Goal: Task Accomplishment & Management: Manage account settings

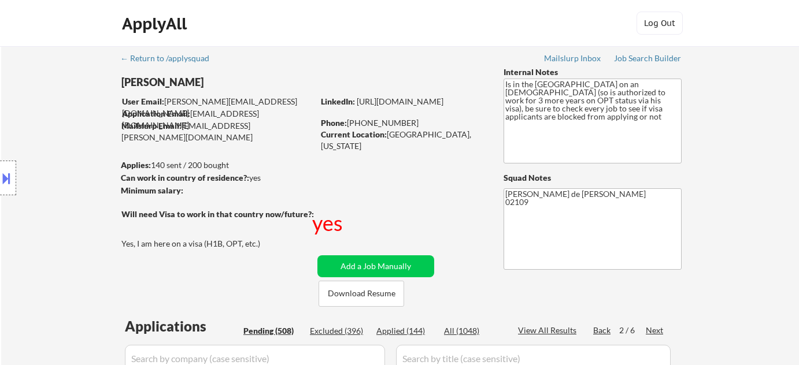
select select ""pending""
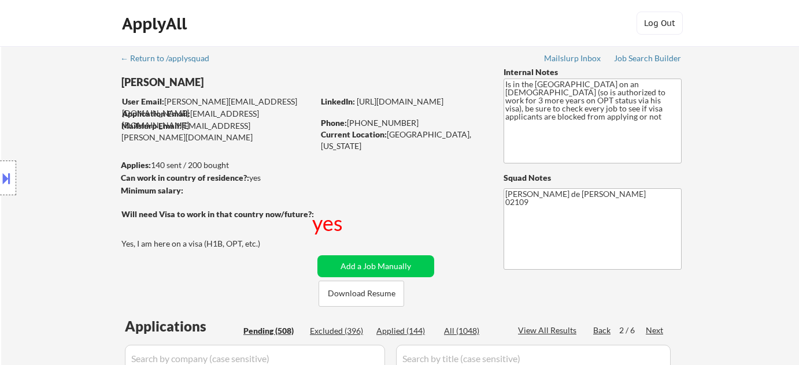
select select ""pending""
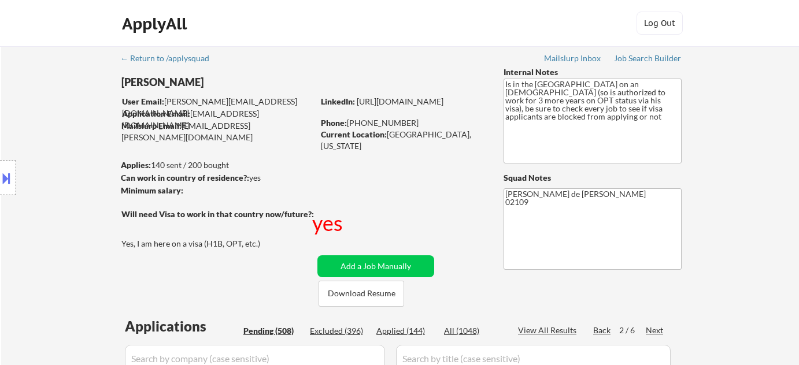
select select ""pending""
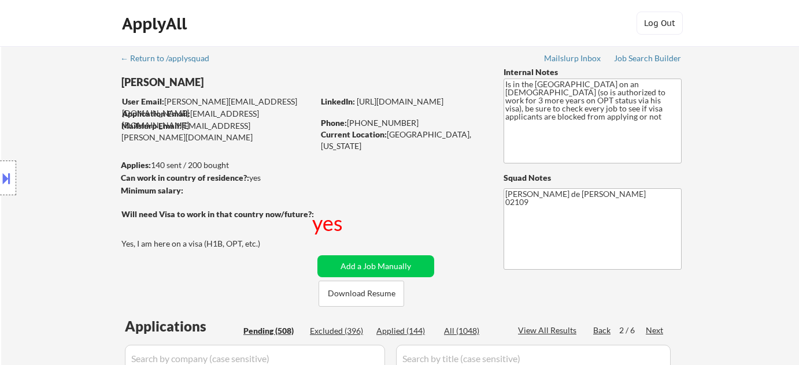
select select ""pending""
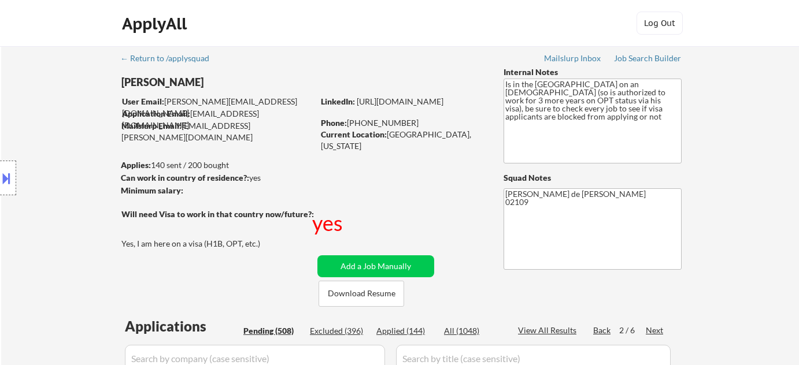
select select ""pending""
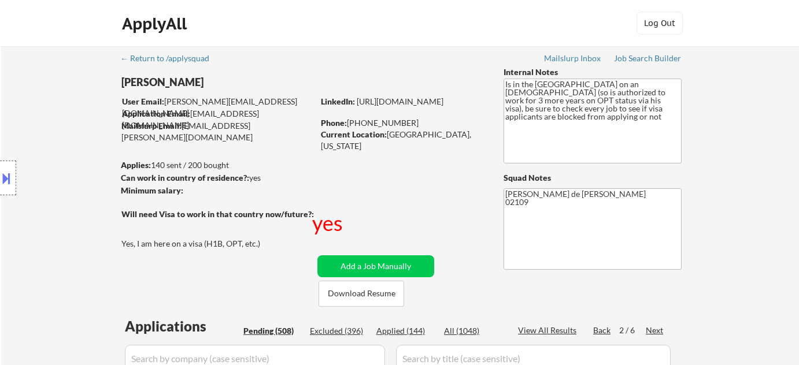
select select ""pending""
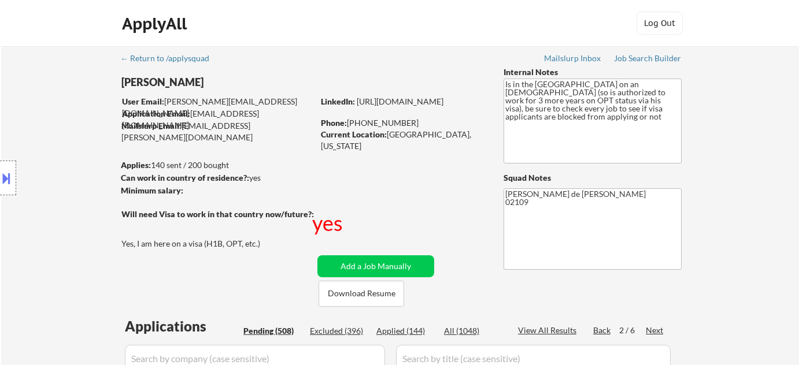
select select ""pending""
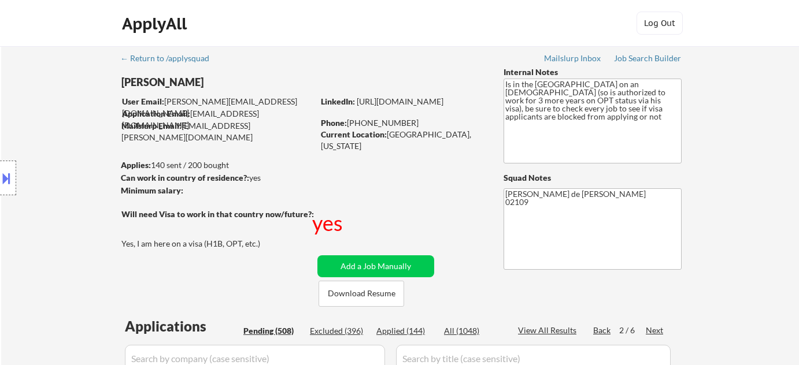
select select ""pending""
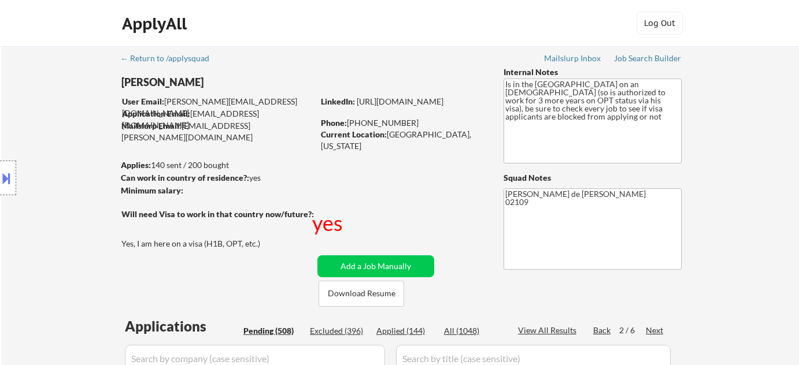
select select ""pending""
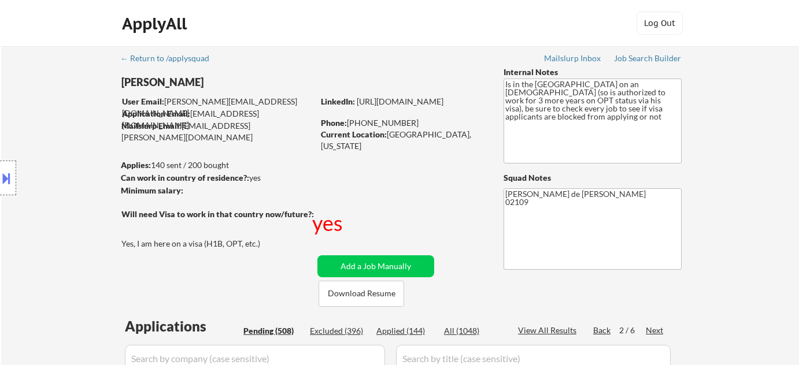
select select ""pending""
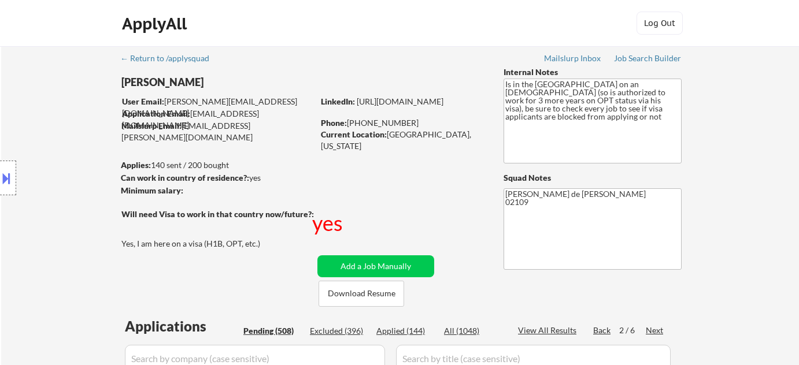
select select ""pending""
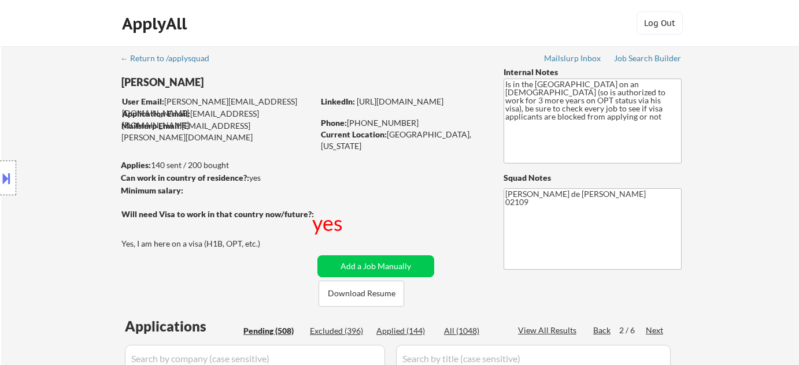
select select ""pending""
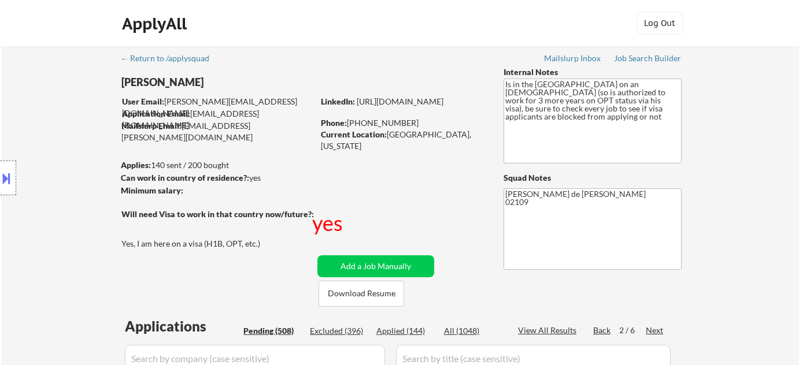
select select ""pending""
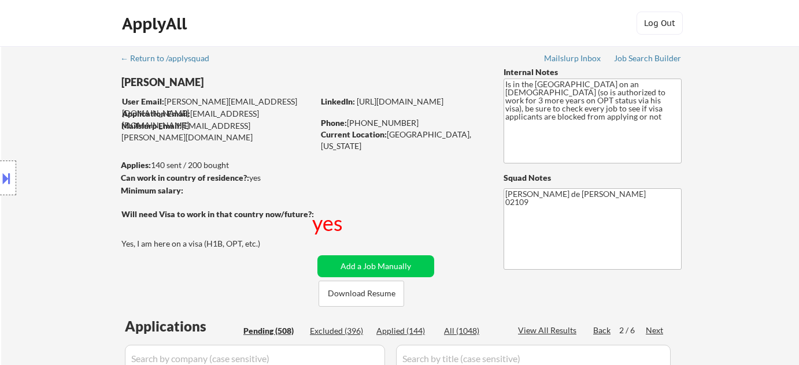
select select ""pending""
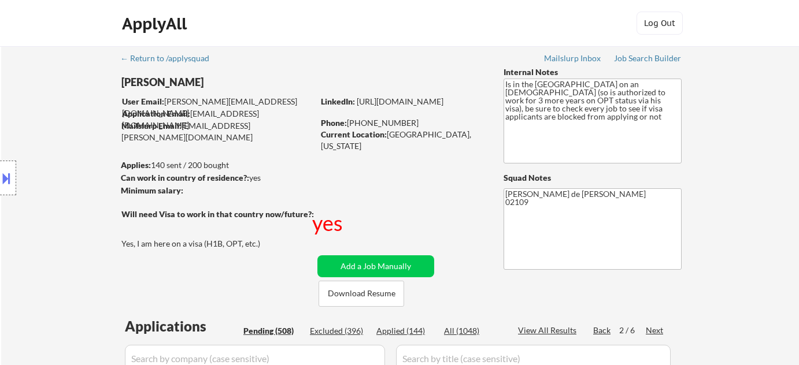
select select ""pending""
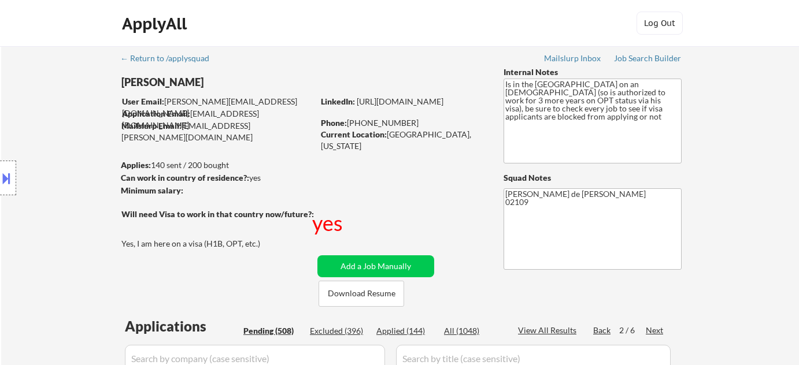
select select ""pending""
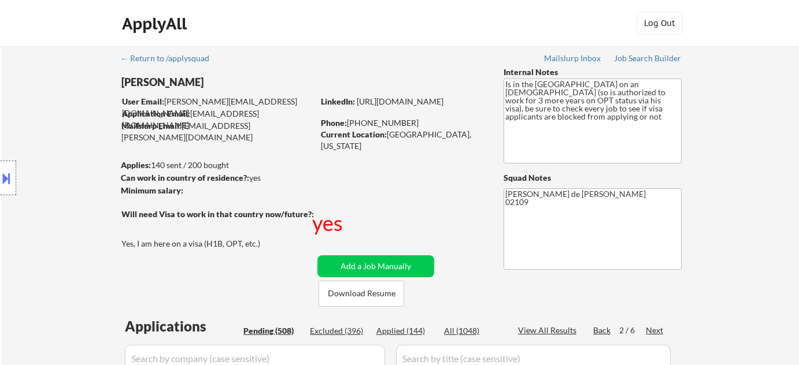
select select ""pending""
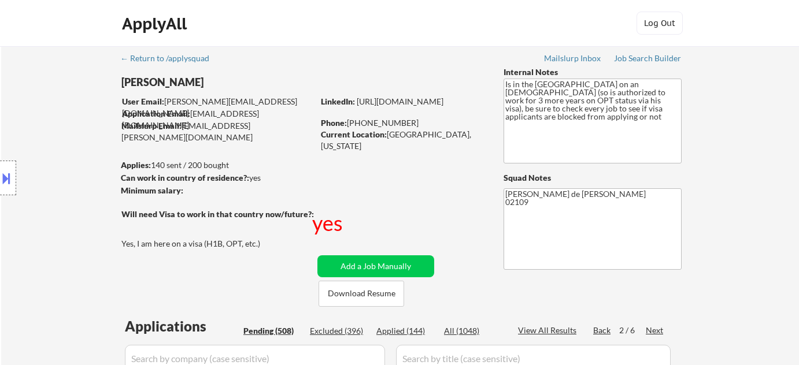
select select ""pending""
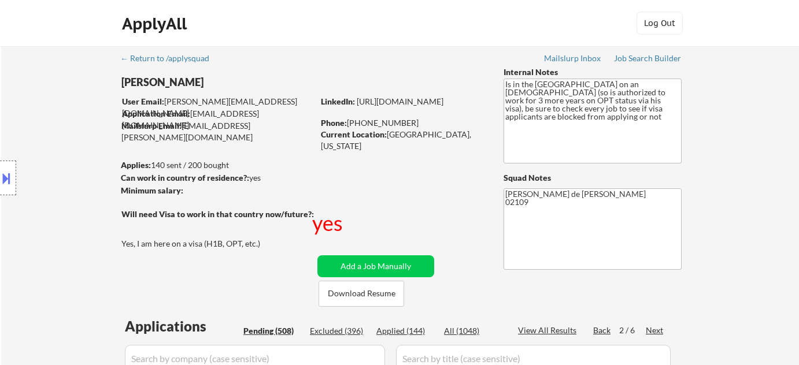
select select ""pending""
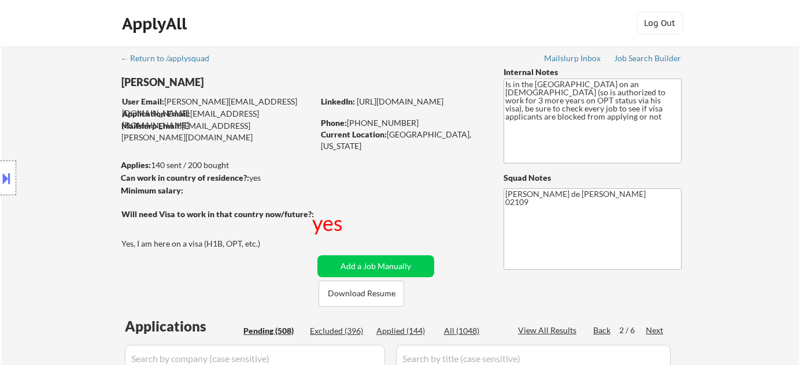
select select ""pending""
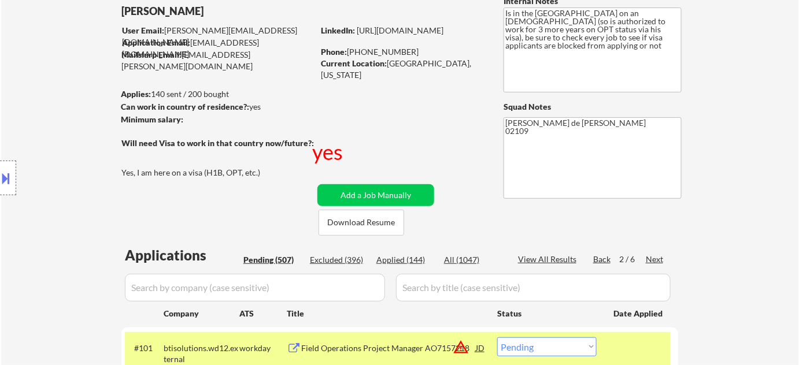
scroll to position [105, 0]
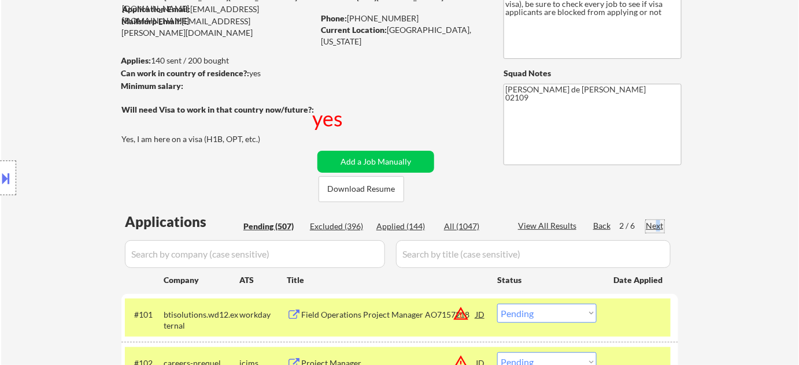
click at [658, 229] on div "Next" at bounding box center [655, 226] width 18 height 12
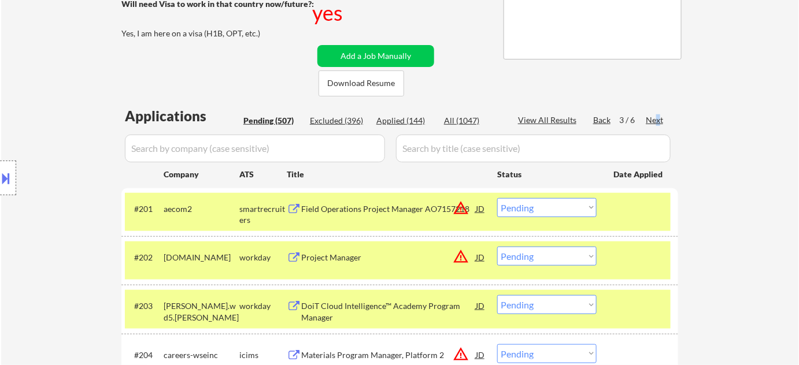
scroll to position [368, 0]
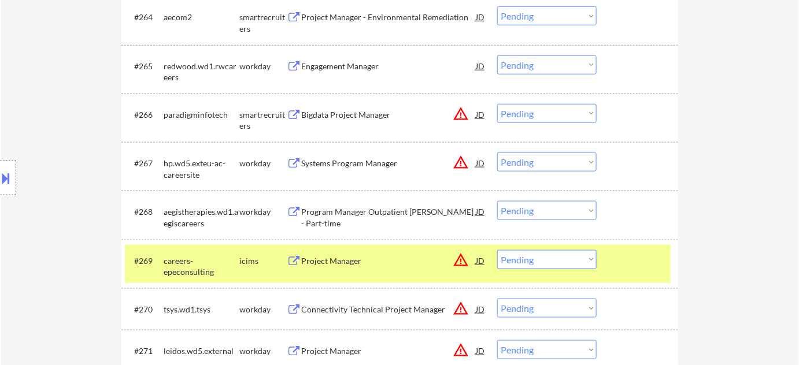
scroll to position [3314, 0]
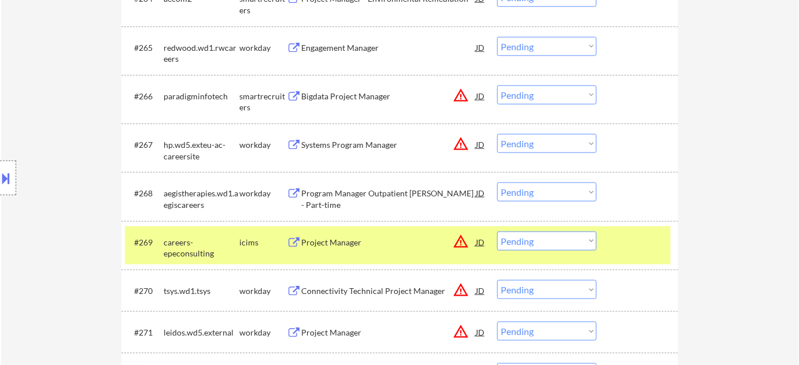
click at [357, 33] on div "#265 redwood.wd1.rwcareers workday Engagement Manager JD warning_amber Choose a…" at bounding box center [398, 51] width 546 height 38
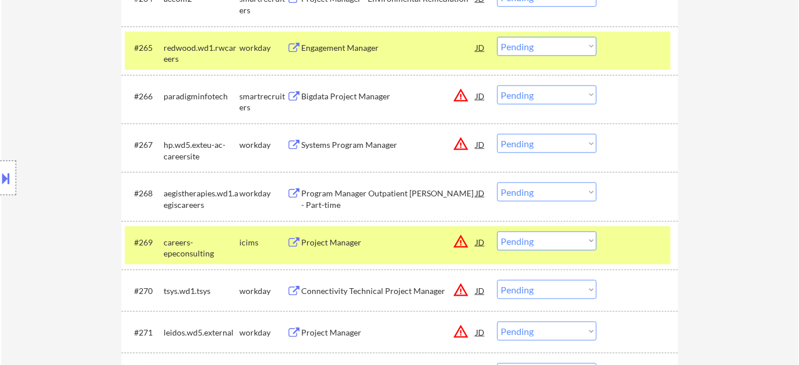
click at [344, 34] on div "#265 redwood.wd1.rwcareers workday Engagement Manager JD warning_amber Choose a…" at bounding box center [398, 51] width 546 height 38
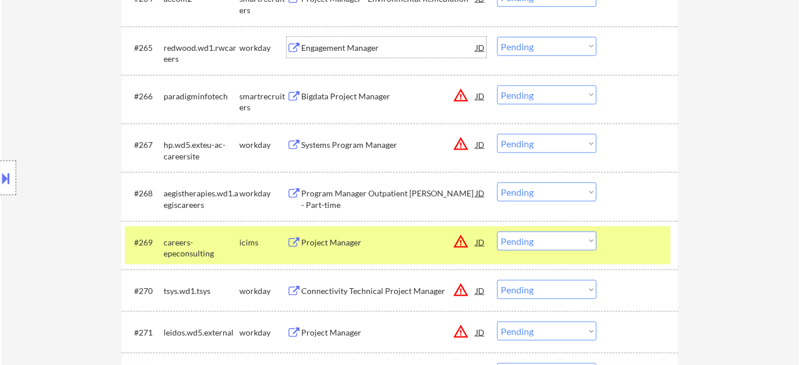
click at [340, 45] on div "Engagement Manager" at bounding box center [388, 48] width 175 height 12
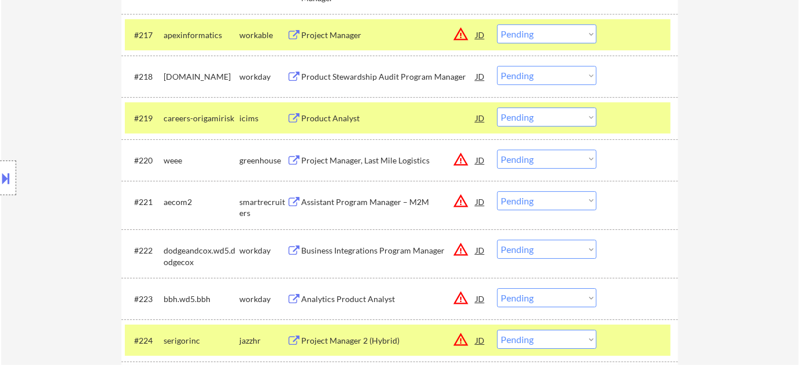
scroll to position [3179, 0]
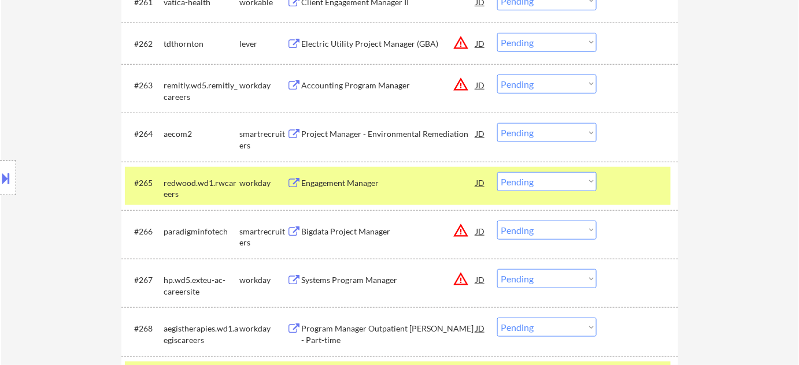
click at [511, 191] on div "#265 redwood.wd1.rwcareers workday Engagement Manager JD warning_amber Choose a…" at bounding box center [398, 186] width 546 height 38
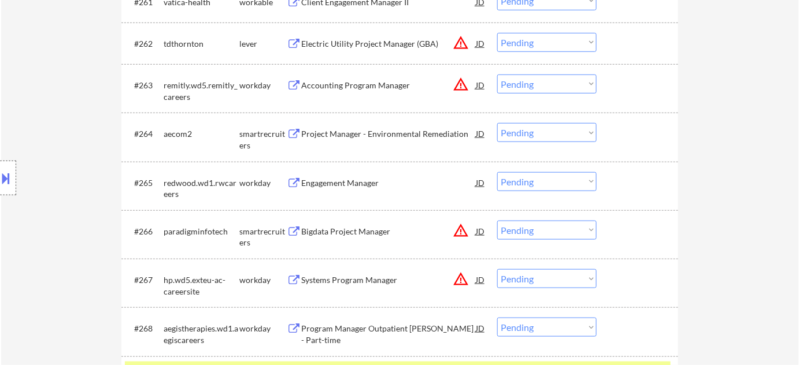
click at [517, 183] on select "Choose an option... Pending Applied Excluded (Questions) Excluded (Expired) Exc…" at bounding box center [546, 181] width 99 height 19
click at [497, 172] on select "Choose an option... Pending Applied Excluded (Questions) Excluded (Expired) Exc…" at bounding box center [546, 181] width 99 height 19
select select ""pending""
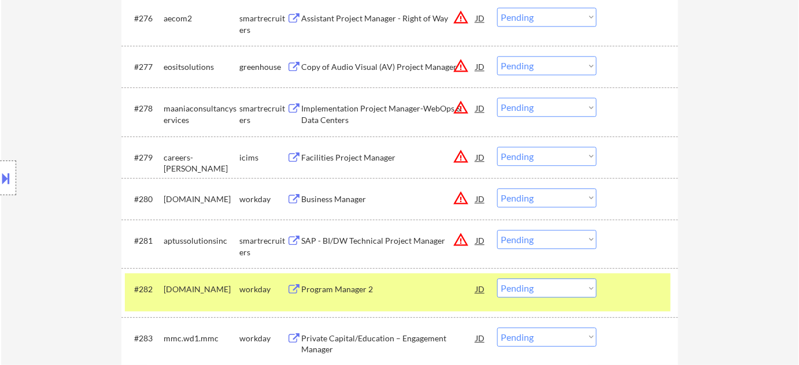
scroll to position [3862, 0]
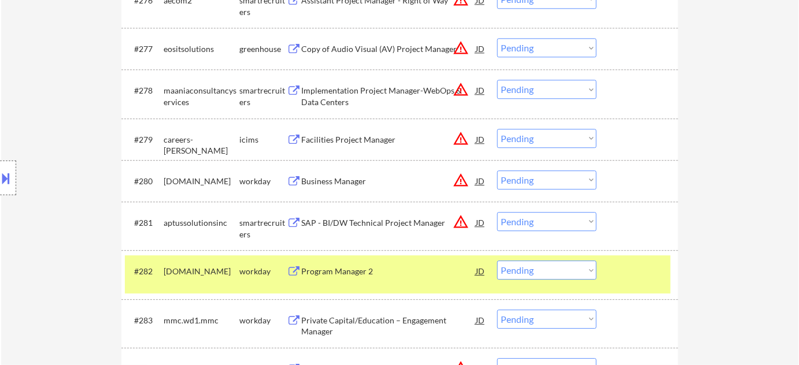
click at [336, 185] on div "Business Manager" at bounding box center [388, 182] width 175 height 12
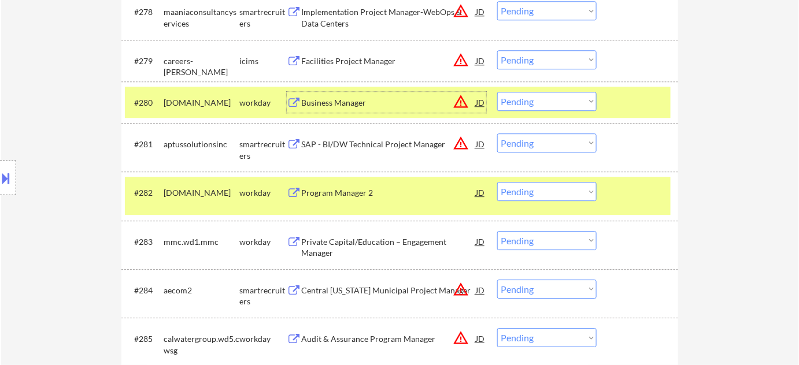
scroll to position [3967, 0]
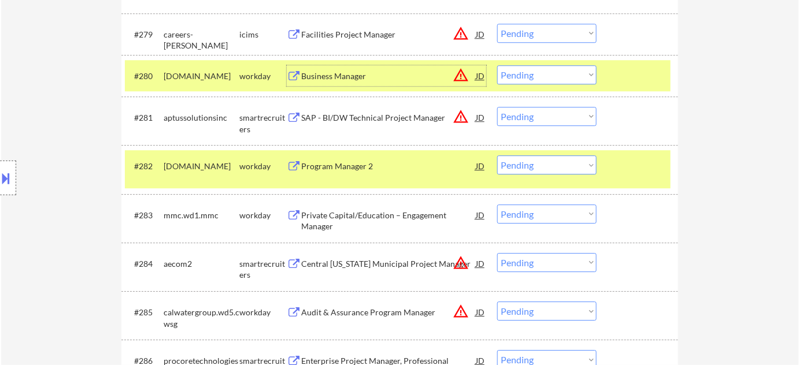
click at [350, 121] on div "SAP - BI/DW Technical Project Manager" at bounding box center [388, 118] width 175 height 12
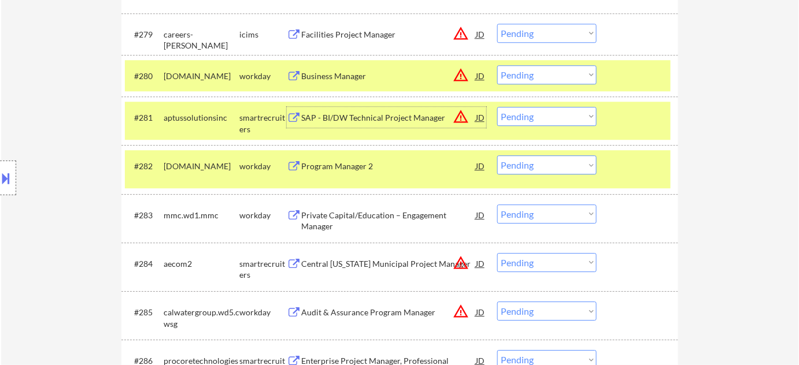
click at [566, 118] on select "Choose an option... Pending Applied Excluded (Questions) Excluded (Expired) Exc…" at bounding box center [546, 116] width 99 height 19
click at [497, 107] on select "Choose an option... Pending Applied Excluded (Questions) Excluded (Expired) Exc…" at bounding box center [546, 116] width 99 height 19
select select ""pending""
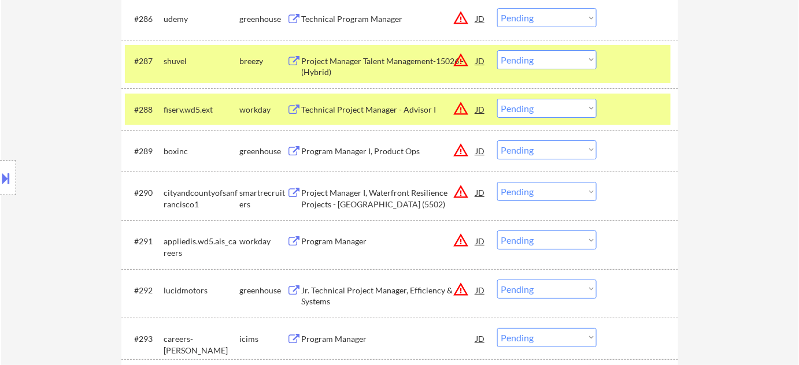
scroll to position [4387, 0]
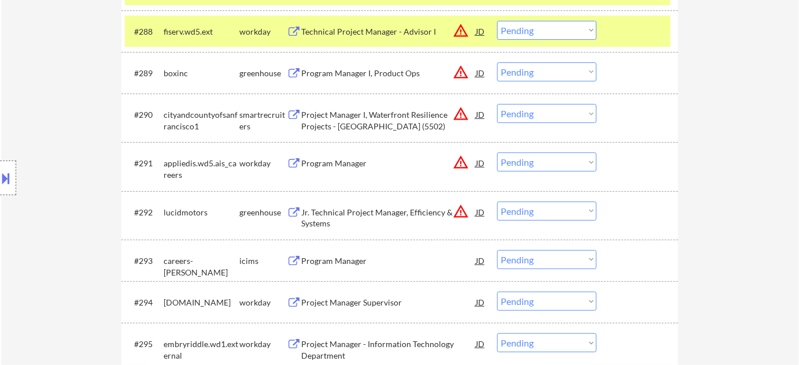
click at [355, 261] on div "Program Manager" at bounding box center [388, 261] width 175 height 12
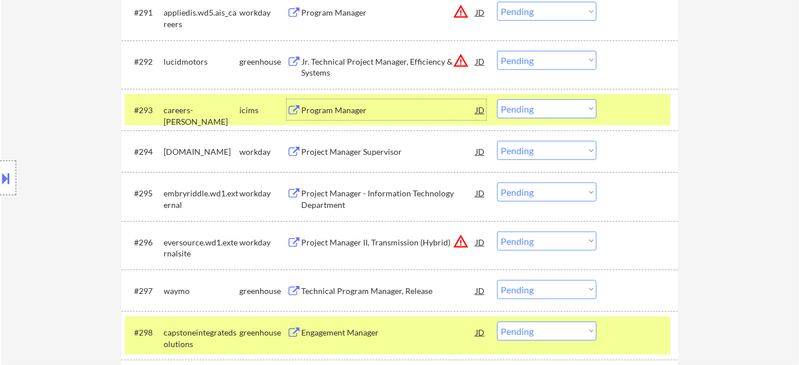
scroll to position [4545, 0]
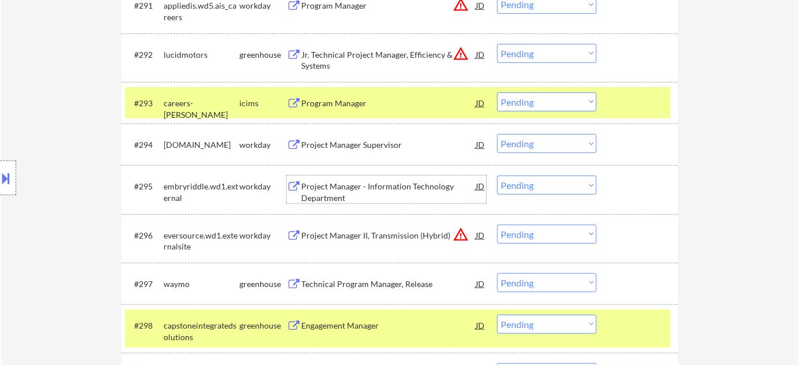
click at [349, 192] on div "Project Manager - Information Technology Department" at bounding box center [388, 192] width 175 height 23
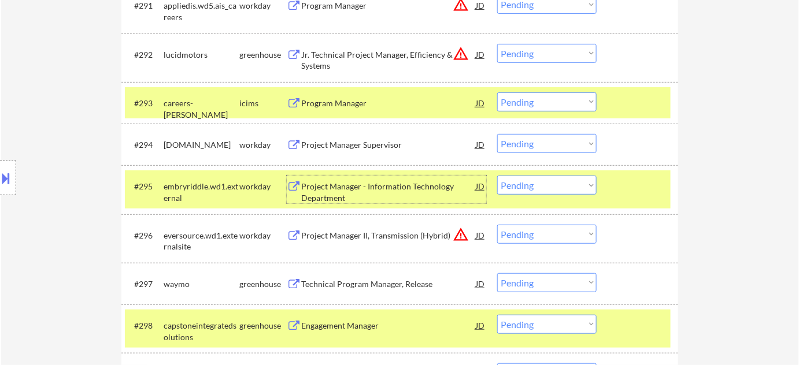
click at [613, 100] on div at bounding box center [638, 102] width 51 height 21
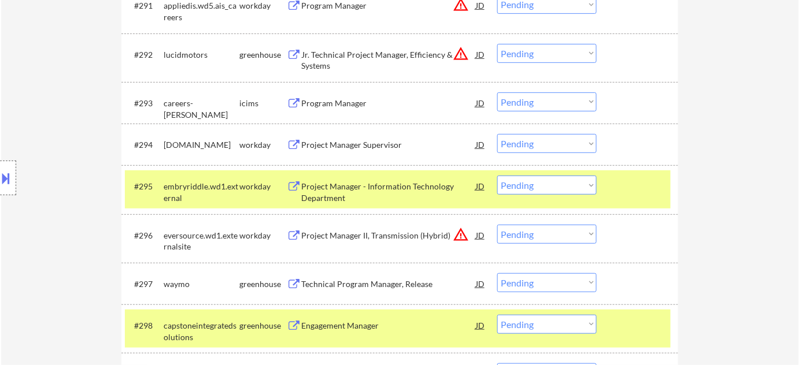
click at [583, 103] on select "Choose an option... Pending Applied Excluded (Questions) Excluded (Expired) Exc…" at bounding box center [546, 101] width 99 height 19
click at [497, 92] on select "Choose an option... Pending Applied Excluded (Questions) Excluded (Expired) Exc…" at bounding box center [546, 101] width 99 height 19
select select ""pending""
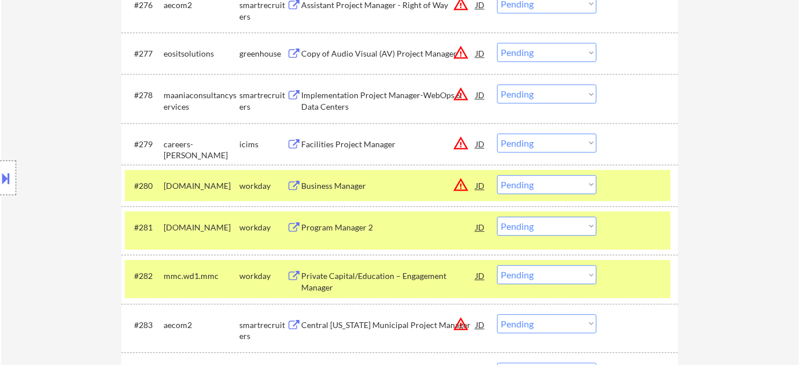
scroll to position [3914, 0]
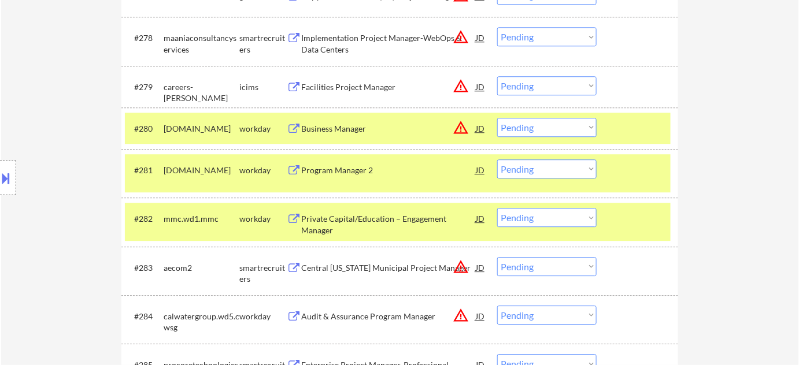
click at [584, 132] on select "Choose an option... Pending Applied Excluded (Questions) Excluded (Expired) Exc…" at bounding box center [546, 127] width 99 height 19
click at [497, 118] on select "Choose an option... Pending Applied Excluded (Questions) Excluded (Expired) Exc…" at bounding box center [546, 127] width 99 height 19
select select ""pending""
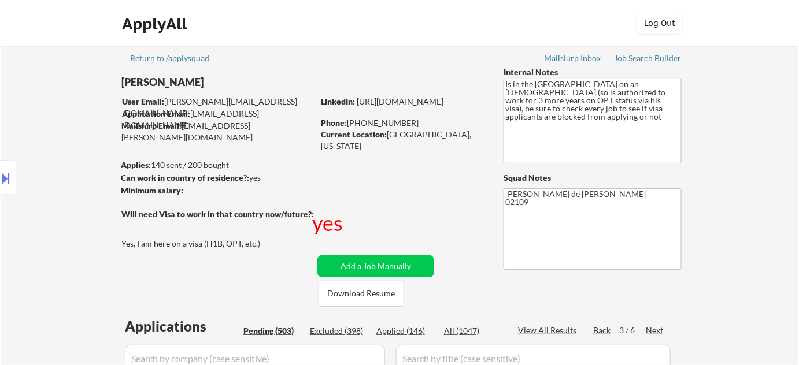
scroll to position [4465, 0]
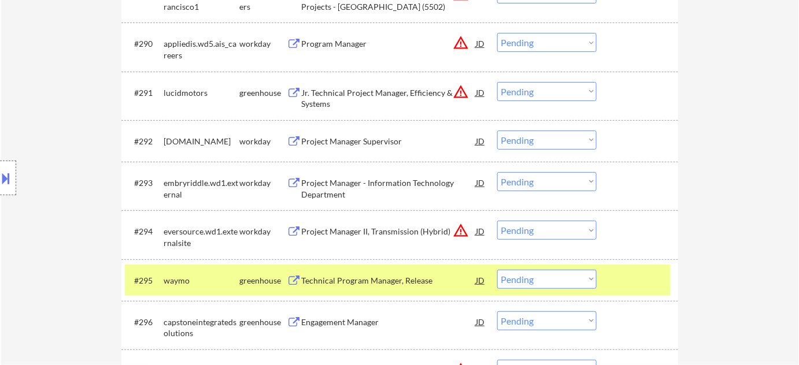
click at [532, 183] on select "Choose an option... Pending Applied Excluded (Questions) Excluded (Expired) Exc…" at bounding box center [546, 181] width 99 height 19
click at [497, 172] on select "Choose an option... Pending Applied Excluded (Questions) Excluded (Expired) Exc…" at bounding box center [546, 181] width 99 height 19
select select ""pending""
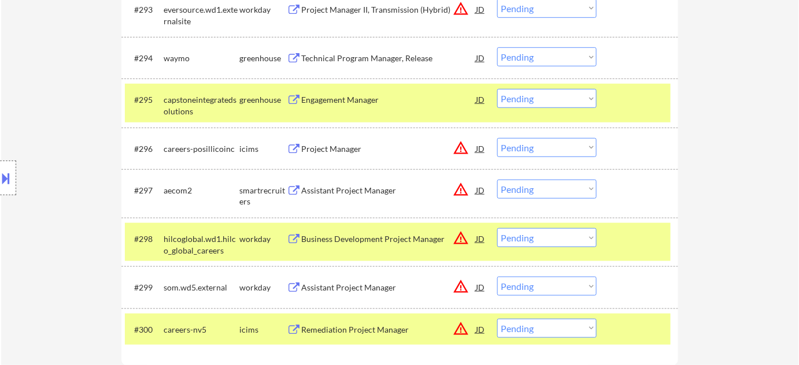
scroll to position [4632, 0]
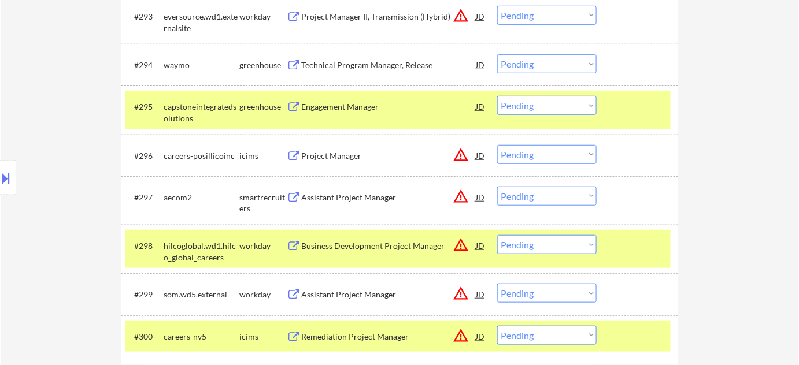
click at [345, 159] on div "Project Manager" at bounding box center [388, 156] width 175 height 12
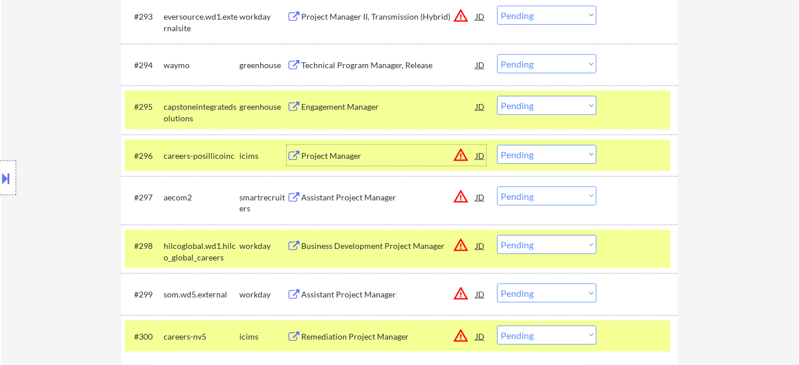
click at [347, 108] on div "Engagement Manager" at bounding box center [388, 107] width 175 height 12
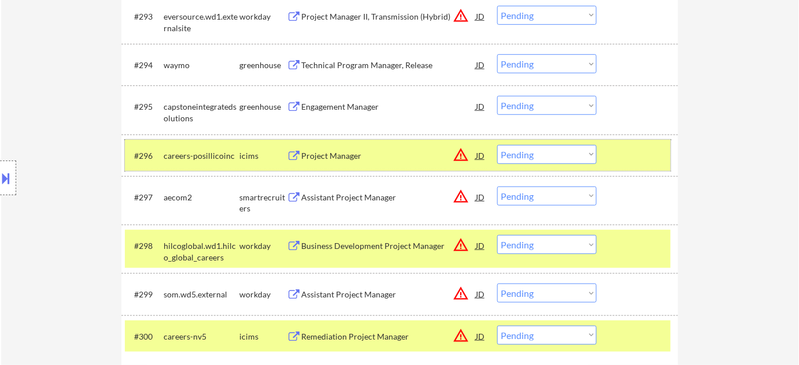
click at [546, 143] on div "#296 careers-posillicoinc icims Project Manager JD warning_amber Choose an opti…" at bounding box center [398, 155] width 546 height 31
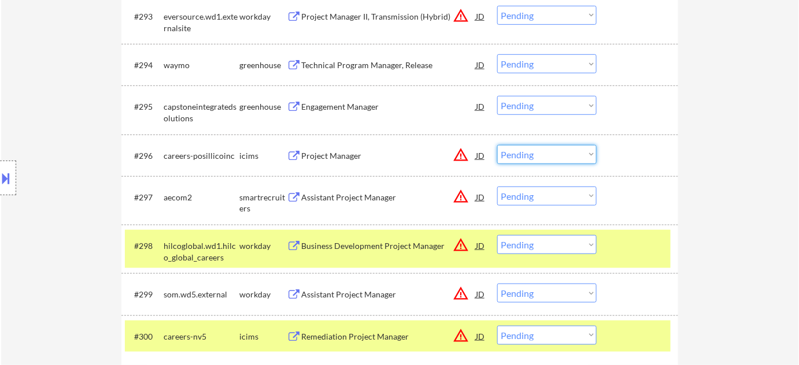
click at [542, 158] on select "Choose an option... Pending Applied Excluded (Questions) Excluded (Expired) Exc…" at bounding box center [546, 154] width 99 height 19
click at [497, 145] on select "Choose an option... Pending Applied Excluded (Questions) Excluded (Expired) Exc…" at bounding box center [546, 154] width 99 height 19
select select ""pending""
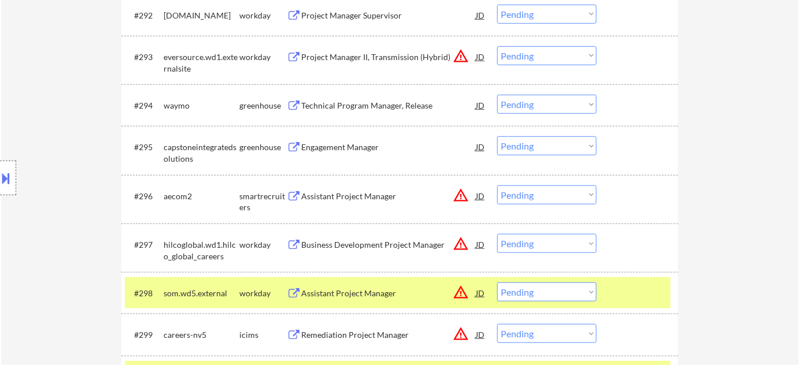
scroll to position [4526, 0]
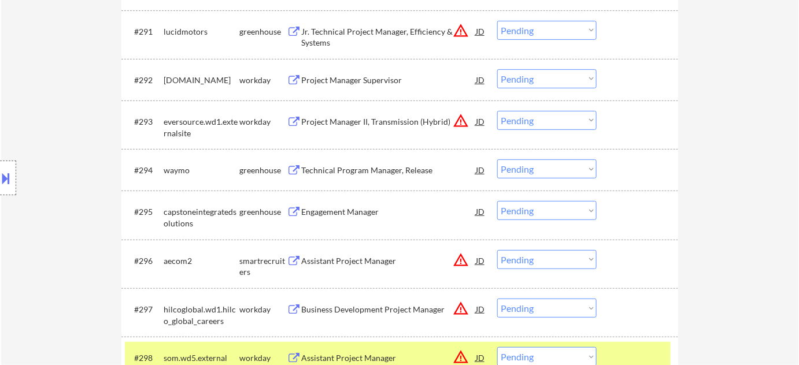
click at [384, 169] on div "Technical Program Manager, Release" at bounding box center [388, 171] width 175 height 12
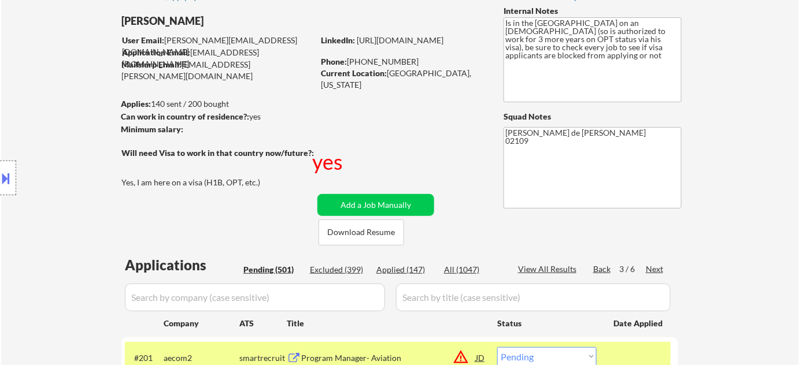
scroll to position [105, 0]
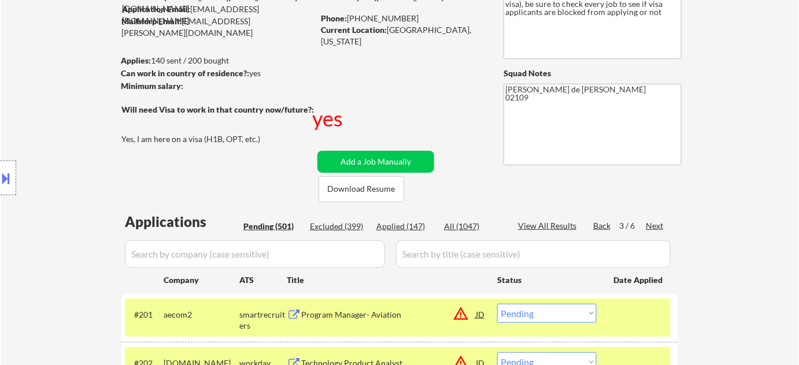
click at [650, 223] on div "Next" at bounding box center [655, 226] width 18 height 12
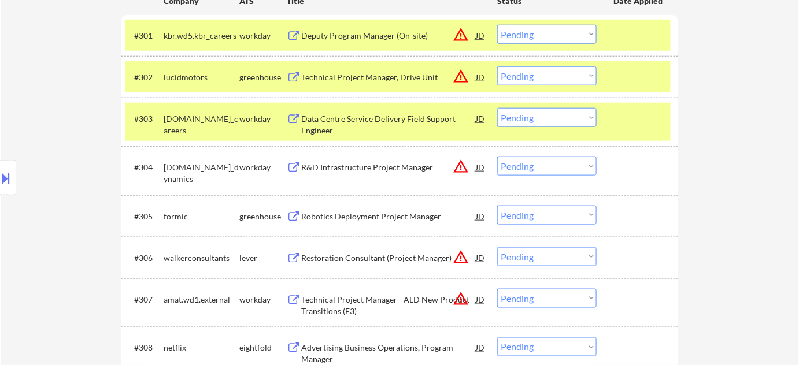
scroll to position [368, 0]
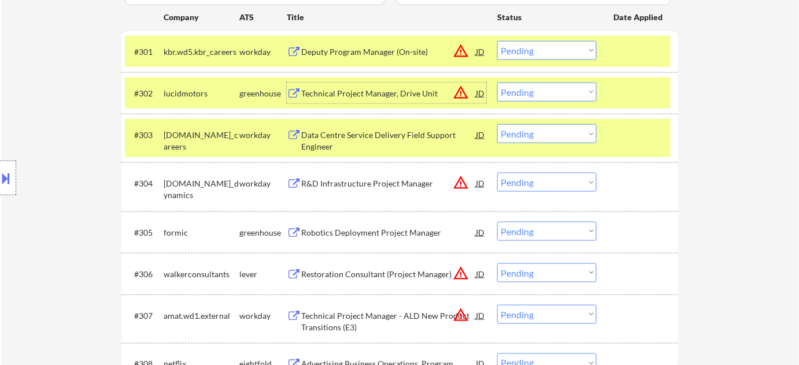
click at [403, 87] on div "Technical Project Manager, Drive Unit" at bounding box center [388, 93] width 175 height 21
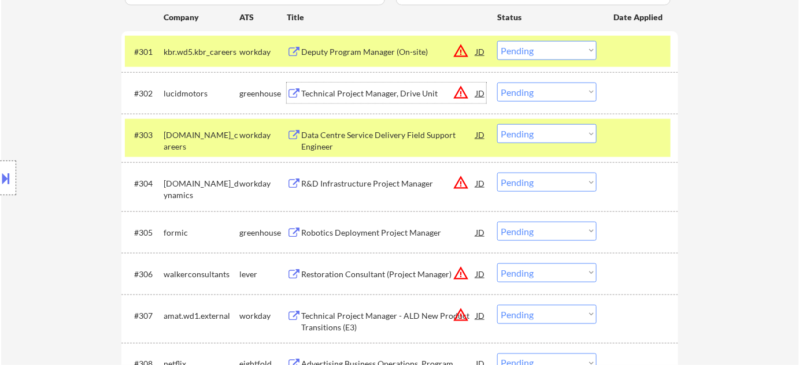
click at [8, 173] on button at bounding box center [6, 178] width 13 height 19
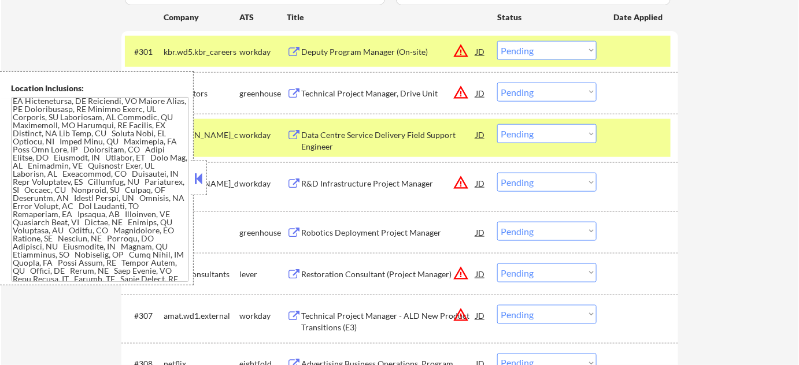
scroll to position [1410, 0]
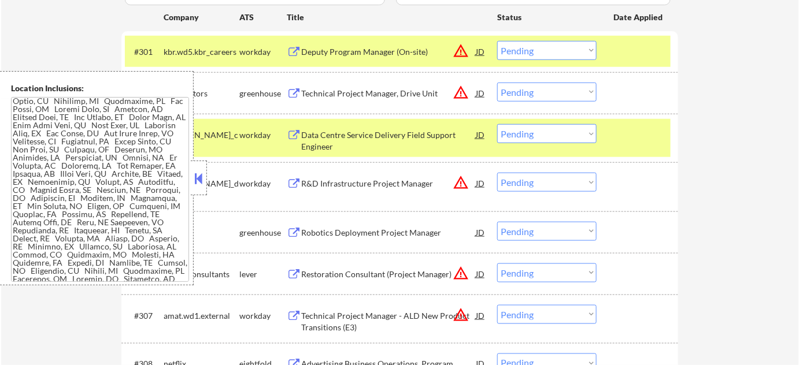
click at [201, 181] on button at bounding box center [198, 178] width 13 height 17
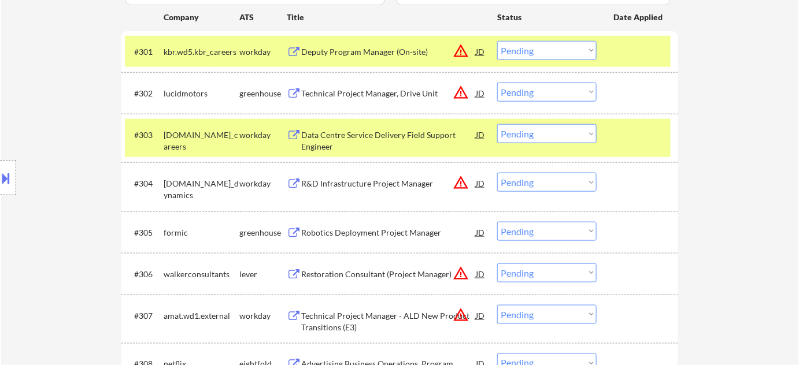
click at [547, 84] on select "Choose an option... Pending Applied Excluded (Questions) Excluded (Expired) Exc…" at bounding box center [546, 92] width 99 height 19
click at [497, 83] on select "Choose an option... Pending Applied Excluded (Questions) Excluded (Expired) Exc…" at bounding box center [546, 92] width 99 height 19
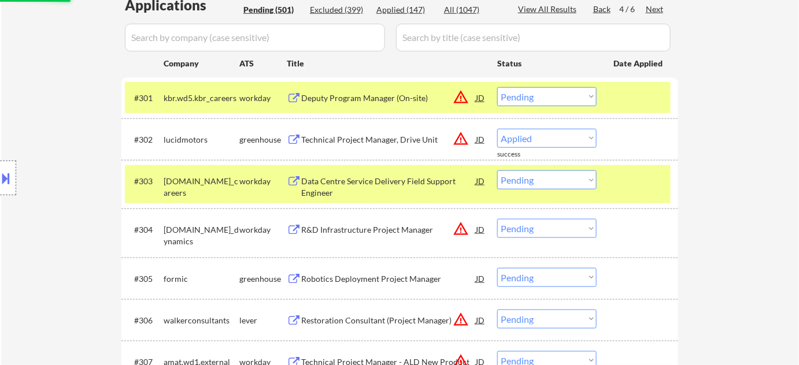
scroll to position [315, 0]
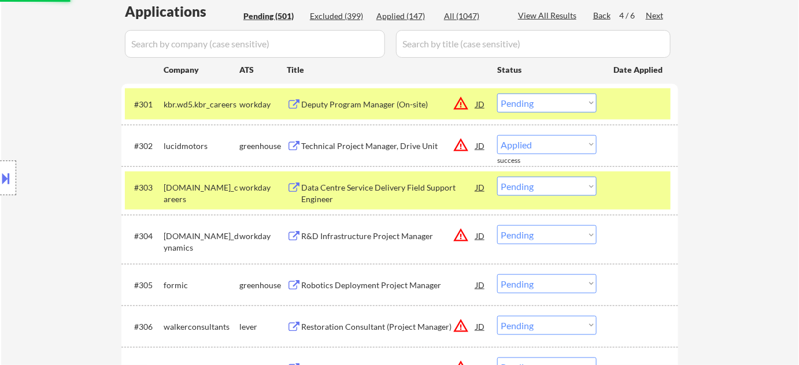
select select ""pending""
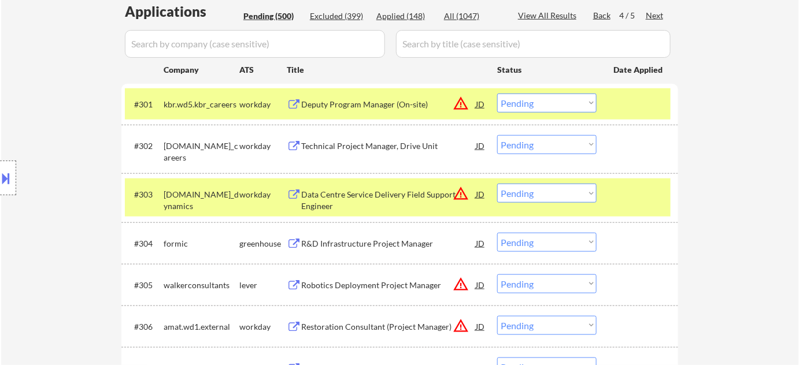
click at [655, 18] on div "Next" at bounding box center [655, 16] width 18 height 12
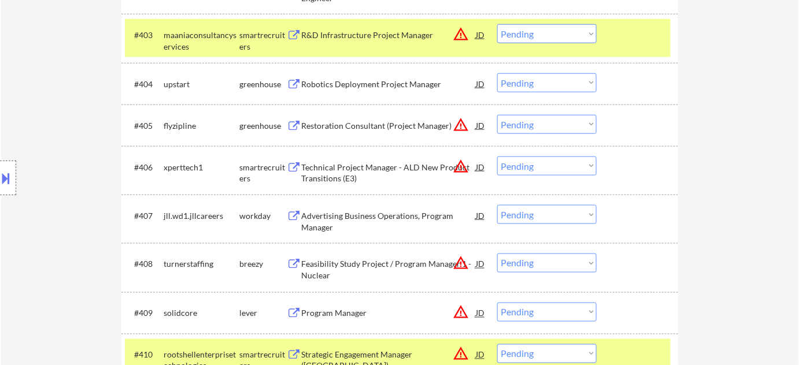
scroll to position [578, 0]
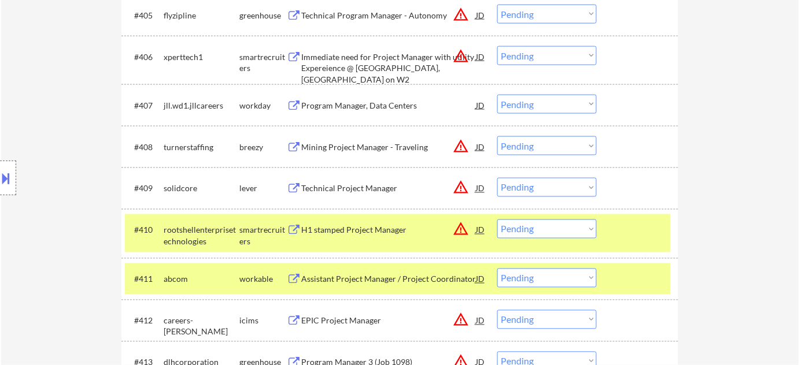
click at [355, 229] on div "H1 stamped Project Manager" at bounding box center [388, 231] width 175 height 12
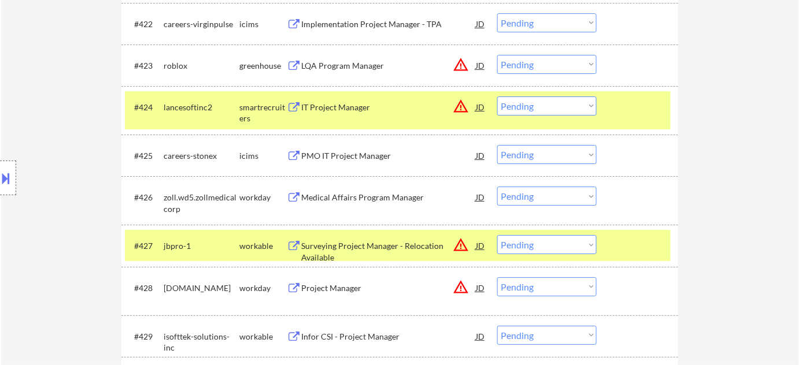
scroll to position [1418, 0]
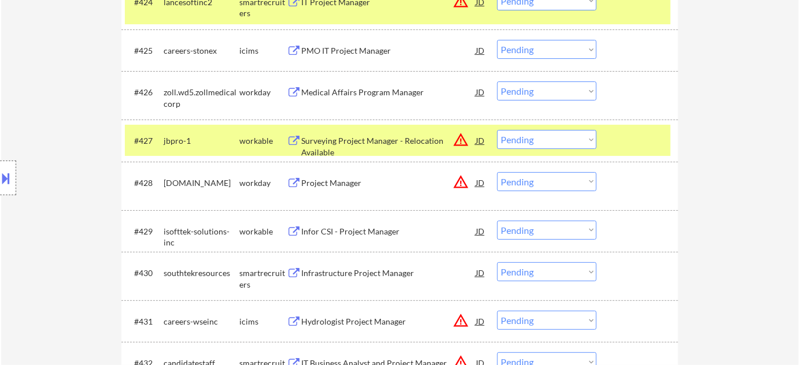
click at [337, 47] on div "PMO IT Project Manager" at bounding box center [388, 51] width 175 height 12
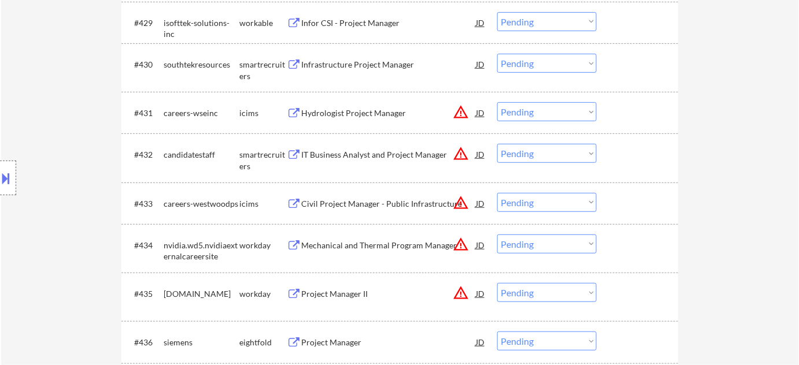
scroll to position [1629, 0]
click at [387, 154] on div "IT Business Analyst and Project Manager" at bounding box center [388, 153] width 175 height 12
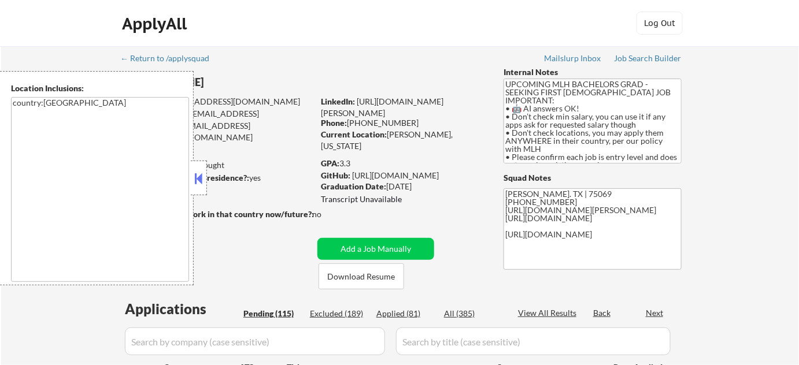
select select ""pending""
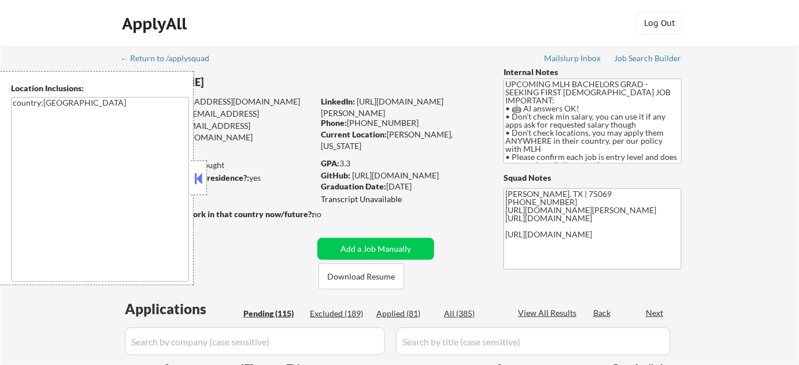
select select ""pending""
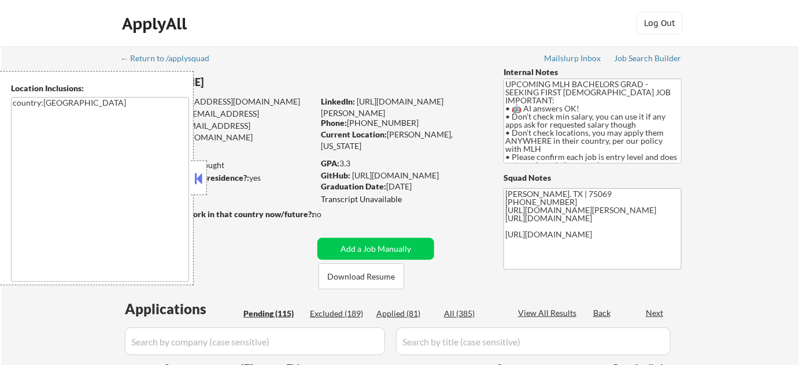
select select ""pending""
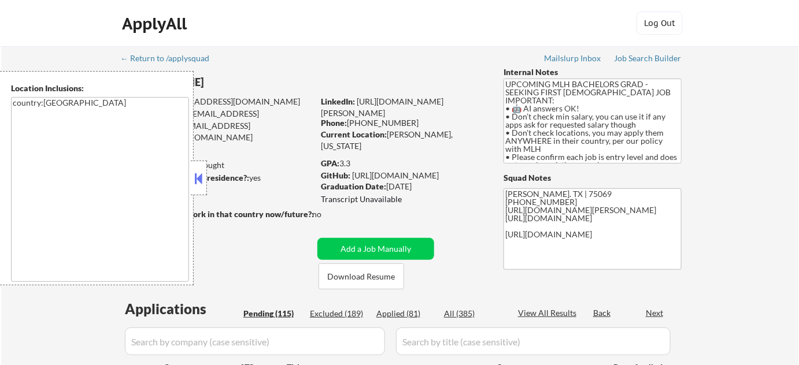
select select ""pending""
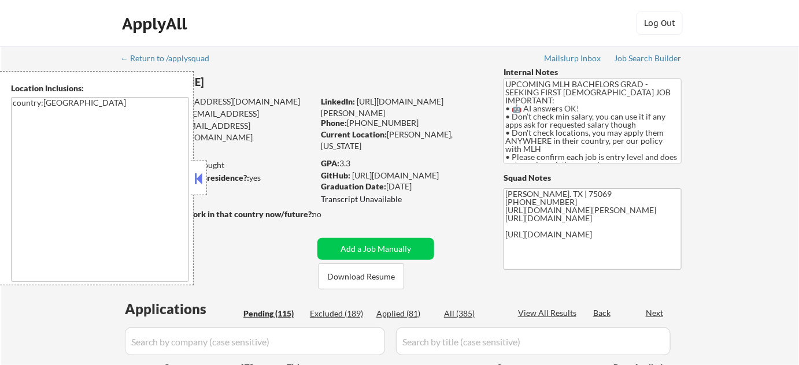
select select ""pending""
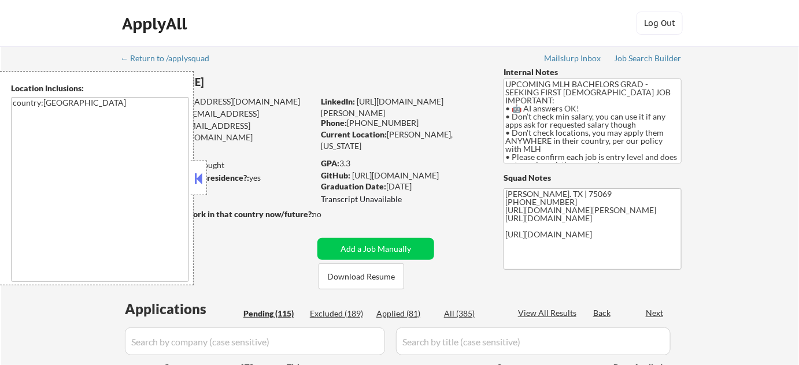
select select ""pending""
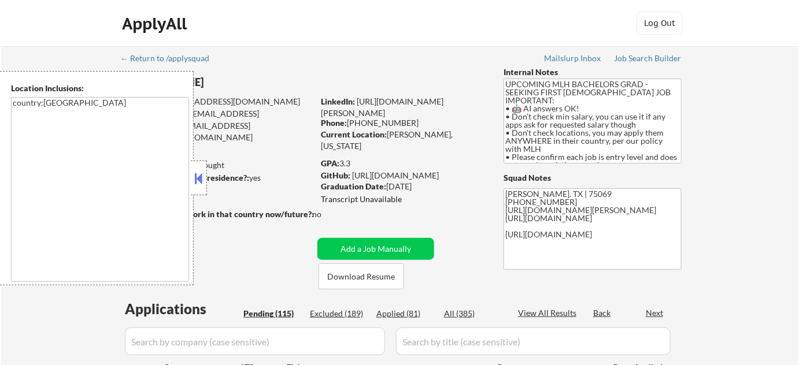
select select ""pending""
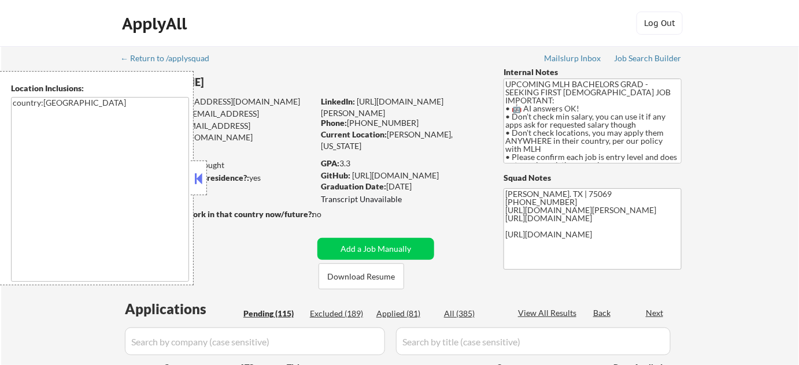
select select ""pending""
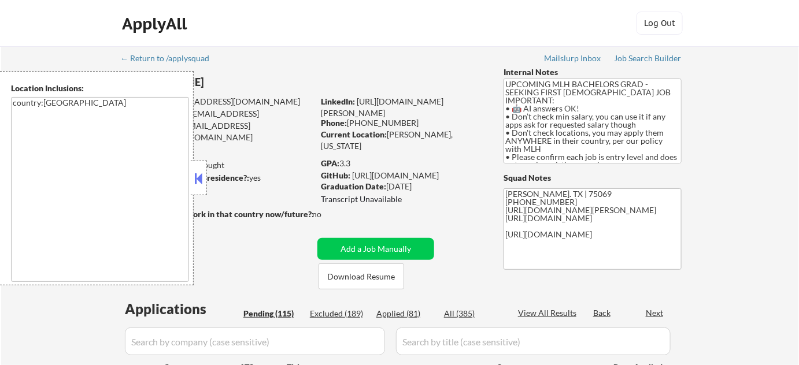
select select ""pending""
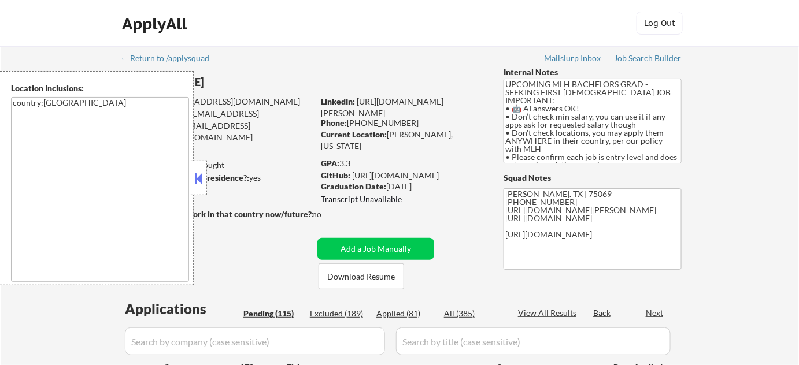
select select ""pending""
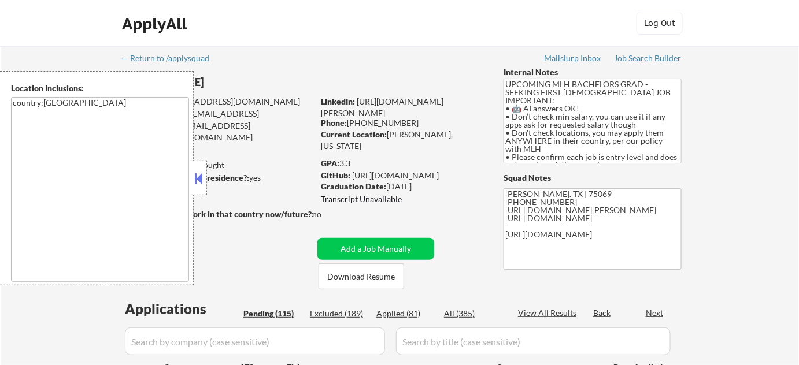
select select ""pending""
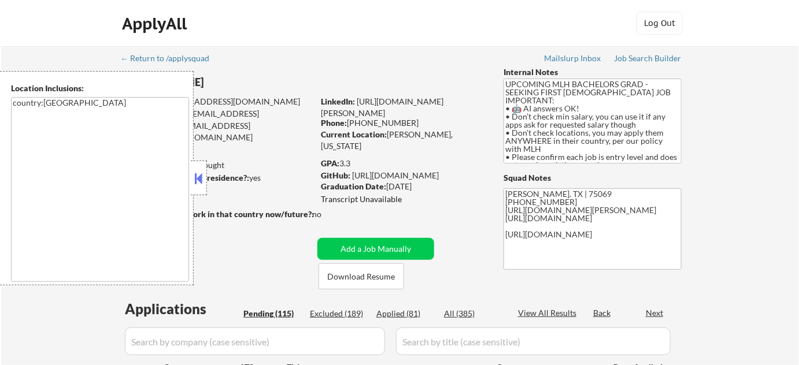
select select ""pending""
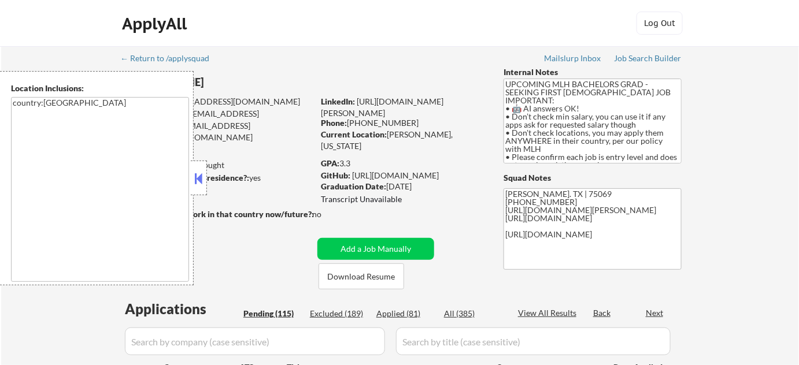
select select ""pending""
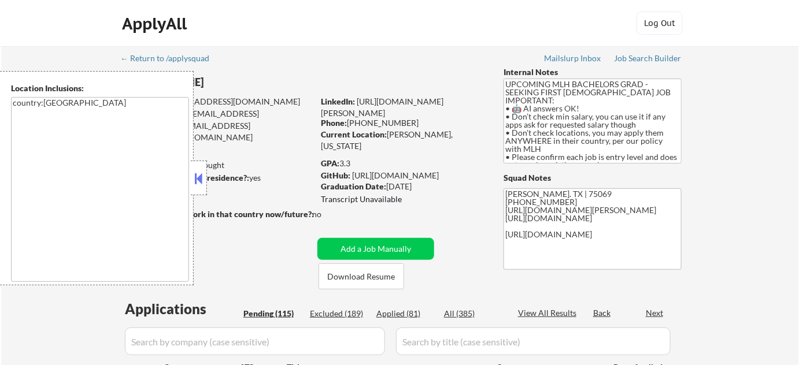
select select ""pending""
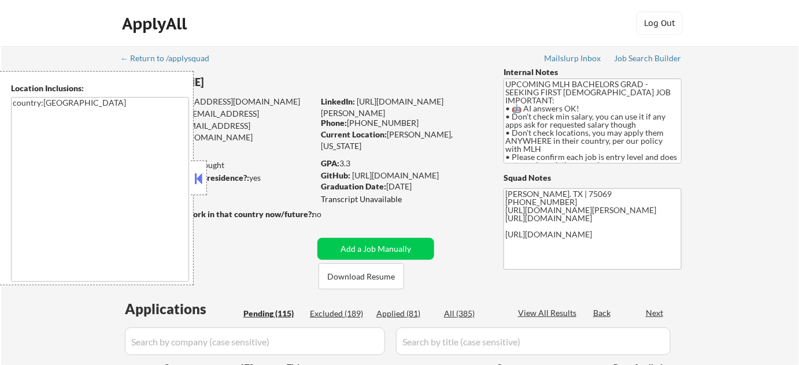
select select ""pending""
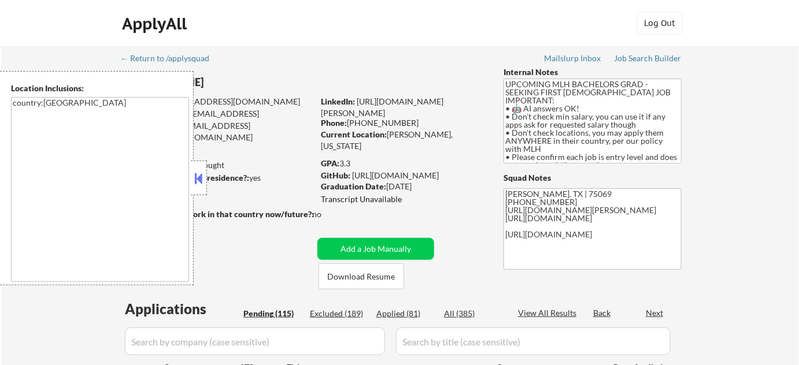
select select ""pending""
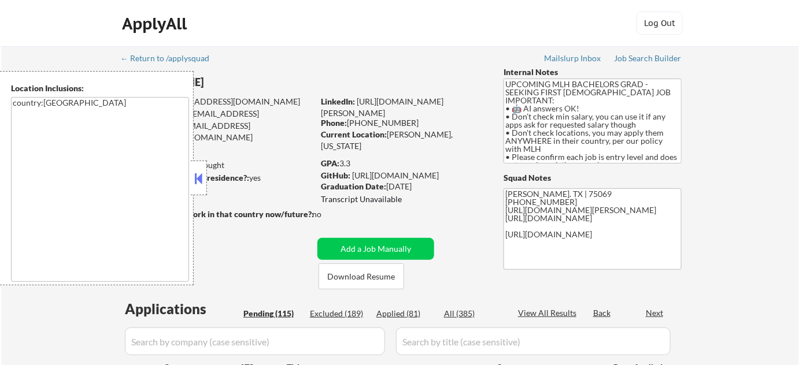
select select ""pending""
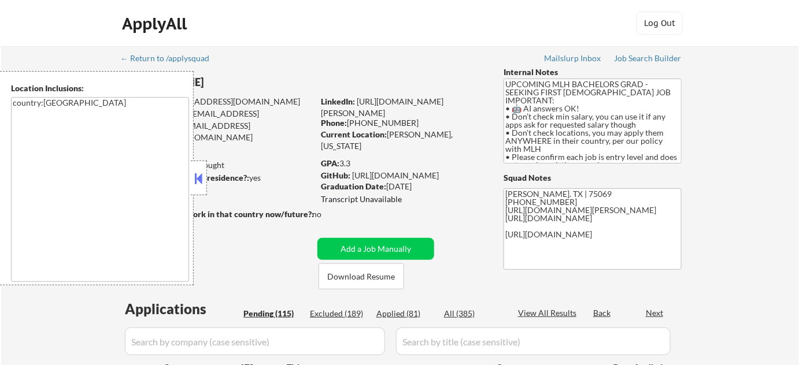
select select ""pending""
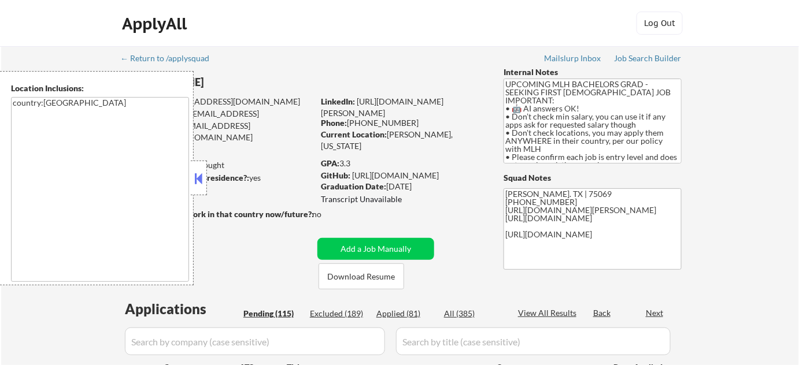
select select ""pending""
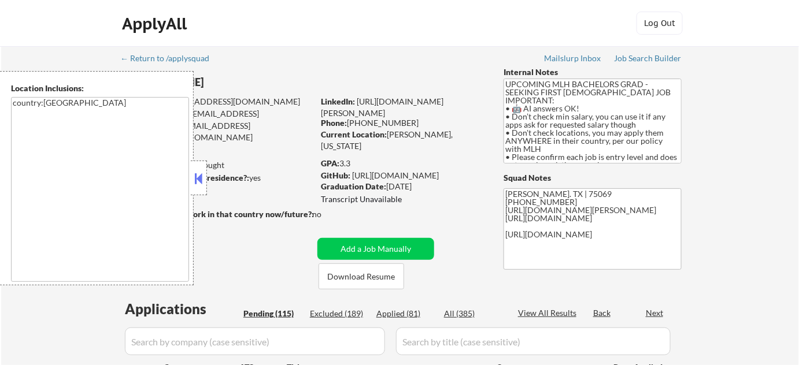
select select ""pending""
